Goal: Task Accomplishment & Management: Use online tool/utility

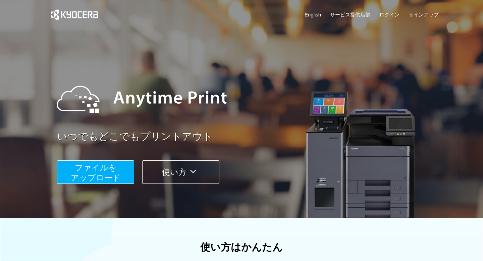
click at [99, 172] on button "ファイルを ​​アップロード" at bounding box center [95, 171] width 77 height 23
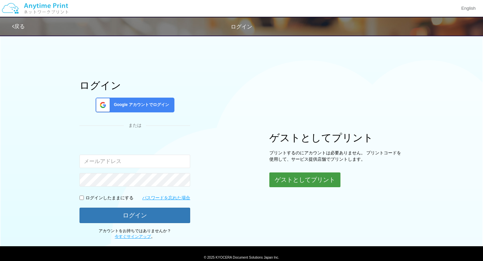
click at [287, 177] on button "ゲストとしてプリント" at bounding box center [304, 179] width 71 height 15
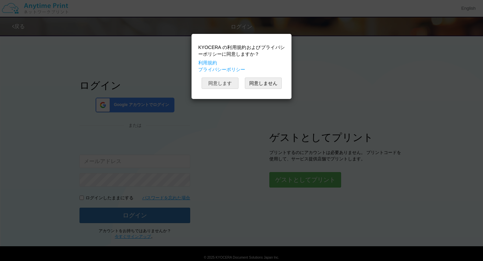
click at [226, 85] on button "同意します" at bounding box center [219, 82] width 37 height 11
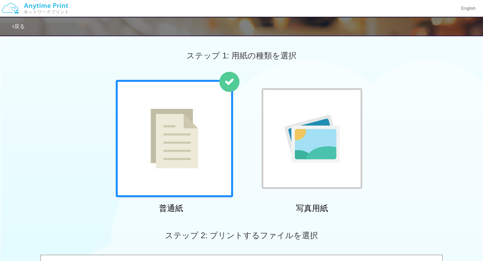
click at [194, 161] on img at bounding box center [175, 139] width 48 height 60
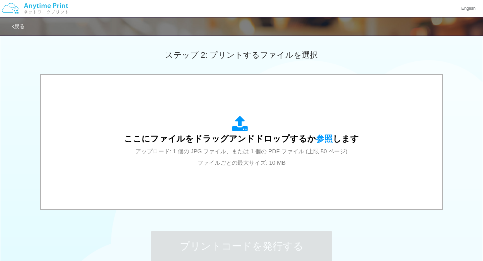
scroll to position [198, 0]
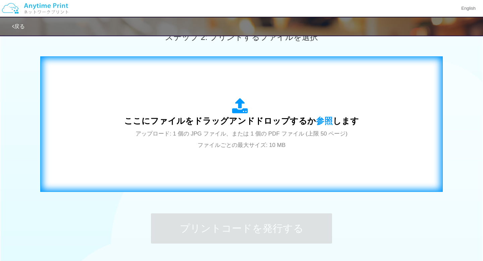
click at [209, 131] on span "アップロード: 1 個の JPG ファイル、または 1 個の PDF ファイル (上限 50 ページ) ファイルごとの最大サイズ: 10 MB" at bounding box center [241, 139] width 212 height 18
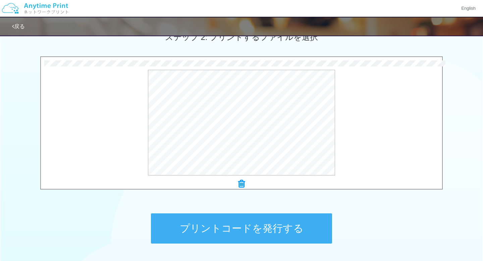
click at [213, 226] on button "プリントコードを発行する" at bounding box center [241, 228] width 181 height 30
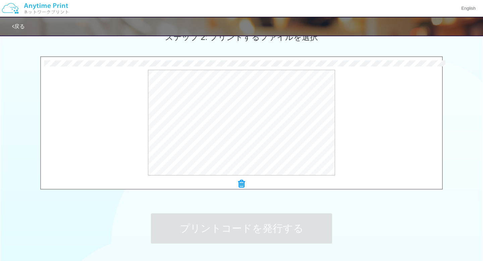
scroll to position [0, 0]
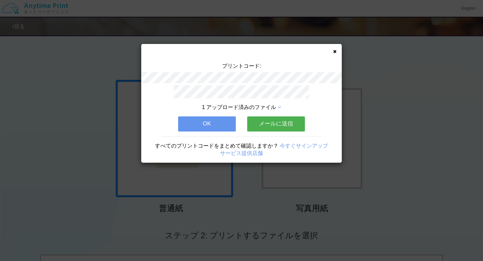
drag, startPoint x: 276, startPoint y: 126, endPoint x: 249, endPoint y: 140, distance: 30.7
click at [245, 143] on div "1 アップロード済みのファイル OK メールに送信 すべてのプリントコードをまとめて確認しますか？ 今すぐサインアップ サービス提供店舗" at bounding box center [241, 123] width 200 height 77
click at [266, 120] on button "メールに送信" at bounding box center [276, 123] width 58 height 15
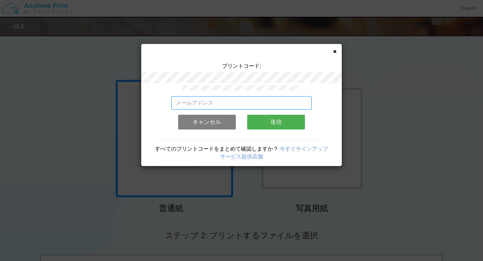
click at [215, 106] on input "email" at bounding box center [241, 102] width 140 height 13
type input "[PERSON_NAME][EMAIL_ADDRESS][DOMAIN_NAME]"
click at [281, 118] on button "送信" at bounding box center [276, 122] width 58 height 15
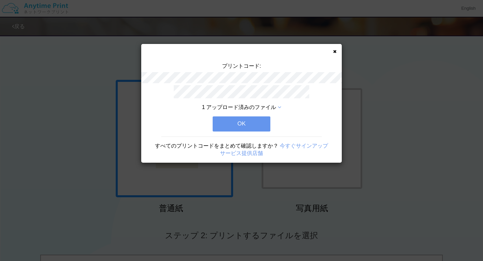
click at [227, 128] on button "OK" at bounding box center [242, 123] width 58 height 15
